Goal: Information Seeking & Learning: Learn about a topic

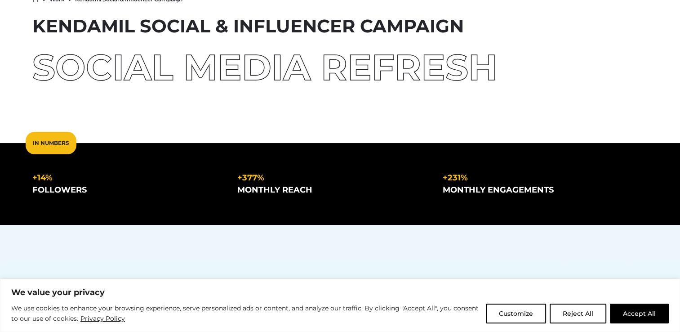
scroll to position [61, 0]
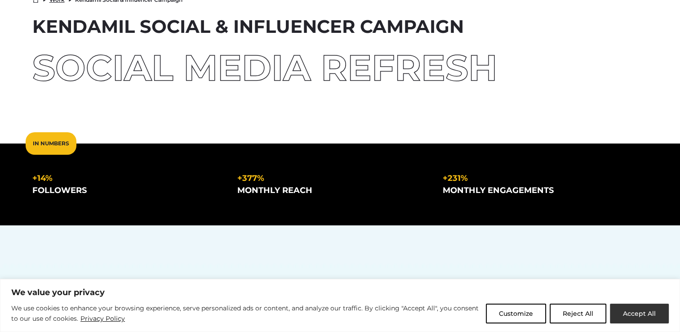
click at [624, 311] on button "Accept All" at bounding box center [639, 313] width 59 height 20
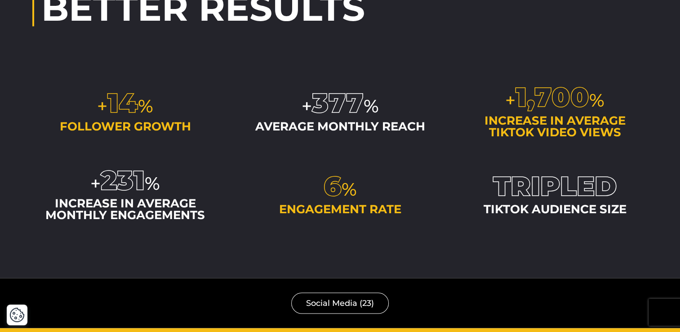
scroll to position [1581, 0]
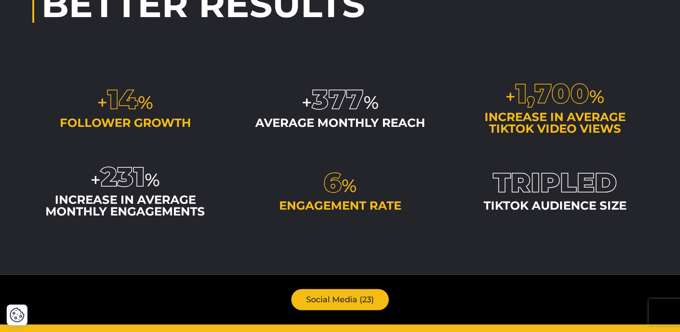
click at [385, 308] on link "Social Media (23)" at bounding box center [340, 299] width 98 height 21
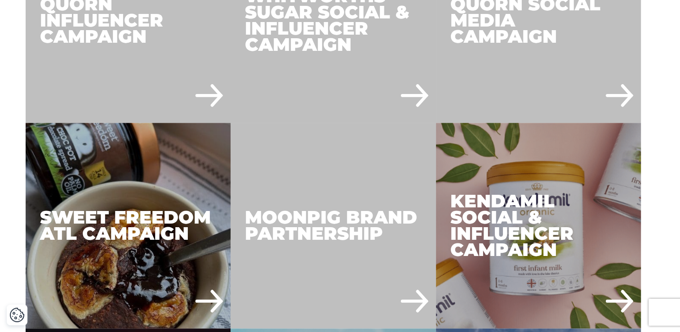
scroll to position [1003, 0]
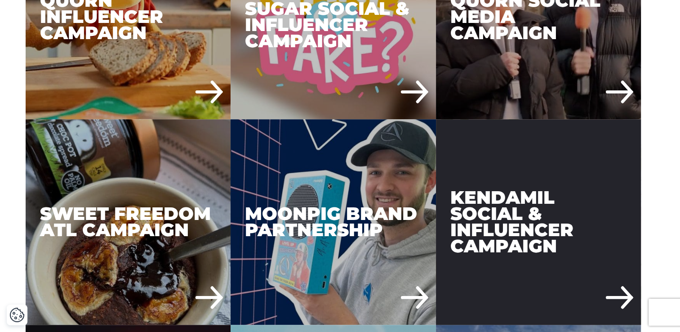
click at [495, 187] on div "Kendamil Social & Influencer Campaign" at bounding box center [538, 221] width 205 height 205
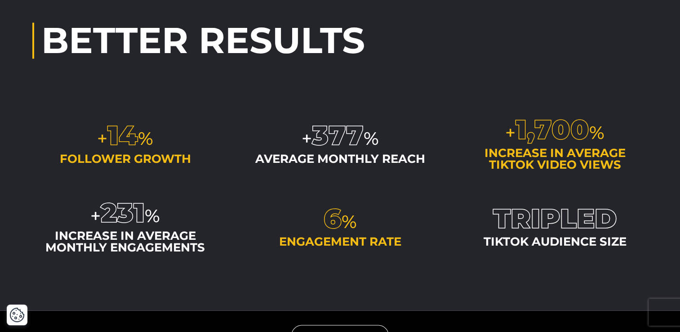
scroll to position [1550, 0]
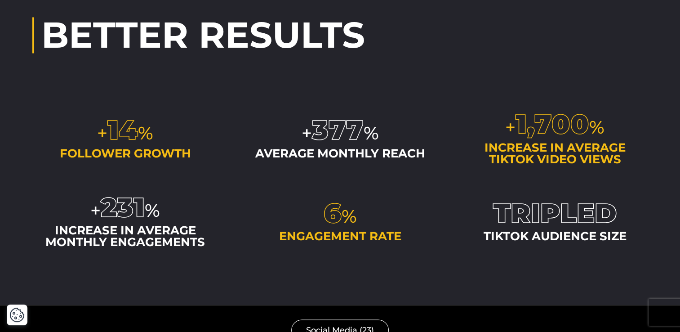
drag, startPoint x: 37, startPoint y: 89, endPoint x: 325, endPoint y: 166, distance: 297.8
click at [325, 166] on div "Better Results + 14 % follower growth + 377 % average monthly reach 1,700 231 6…" at bounding box center [340, 132] width 616 height 230
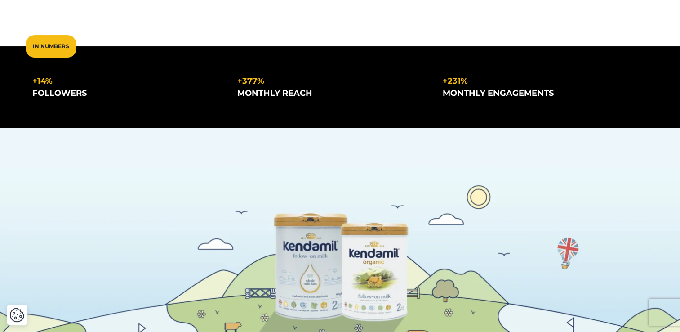
scroll to position [0, 0]
